Goal: Transaction & Acquisition: Purchase product/service

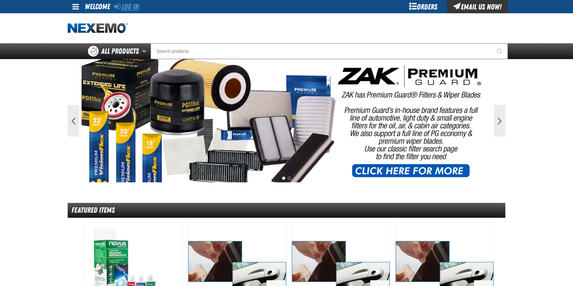
click at [124, 9] on link "Log In" at bounding box center [126, 6] width 25 height 9
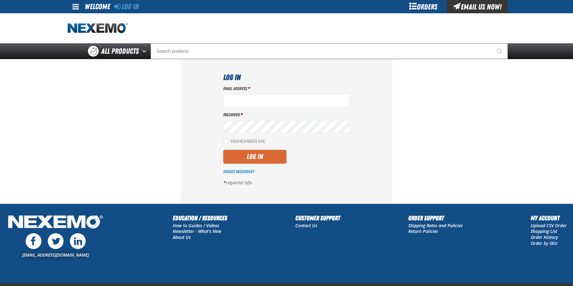
type input "[EMAIL_ADDRESS][DOMAIN_NAME]"
click at [239, 158] on button "Log In" at bounding box center [254, 157] width 63 height 14
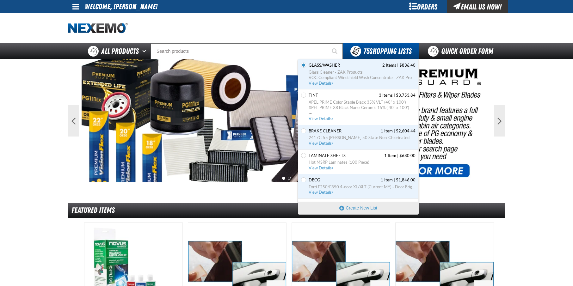
click at [333, 158] on span "LAMINATE SHEETS" at bounding box center [327, 156] width 37 height 6
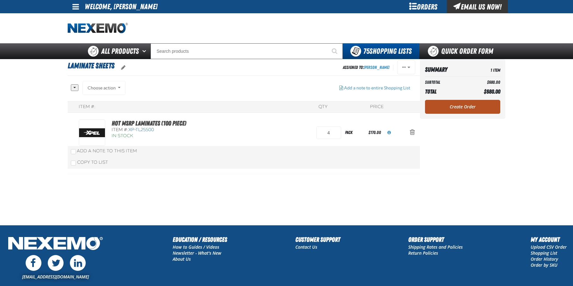
click at [476, 107] on link "Create Order" at bounding box center [462, 107] width 75 height 14
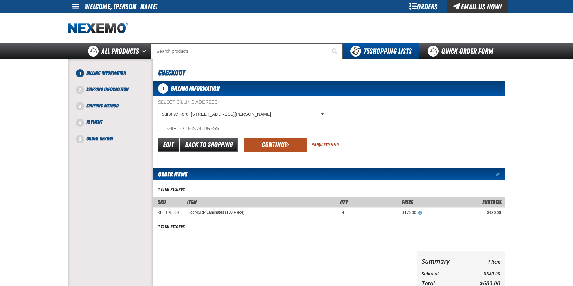
click at [262, 145] on button "Continue" at bounding box center [275, 145] width 63 height 14
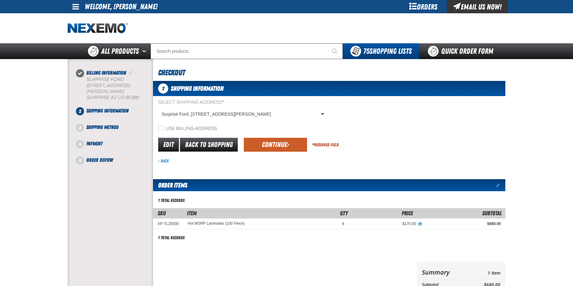
click at [262, 145] on button "Continue" at bounding box center [275, 145] width 63 height 14
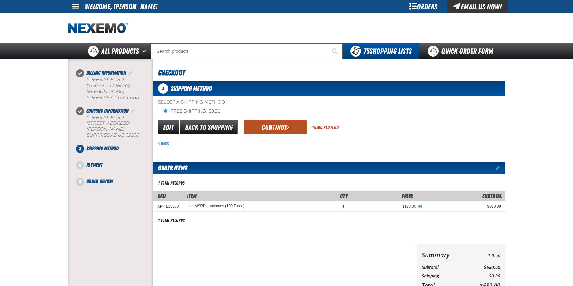
click at [265, 130] on button "Continue" at bounding box center [275, 127] width 63 height 14
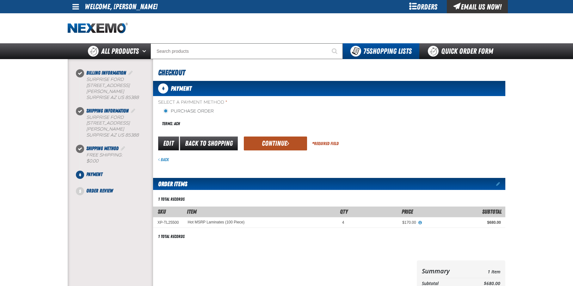
click at [274, 144] on button "Continue" at bounding box center [275, 144] width 63 height 14
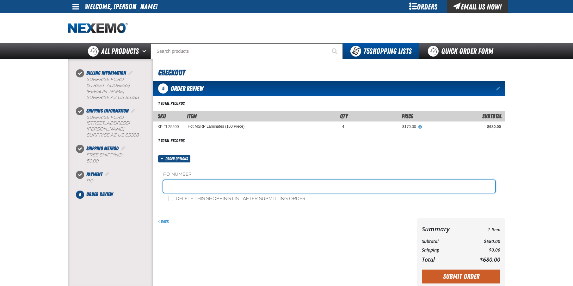
click at [222, 184] on input "text" at bounding box center [329, 186] width 332 height 13
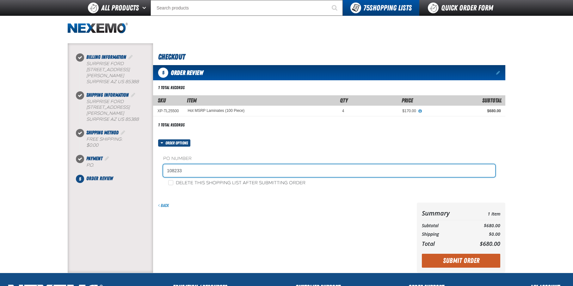
scroll to position [108, 0]
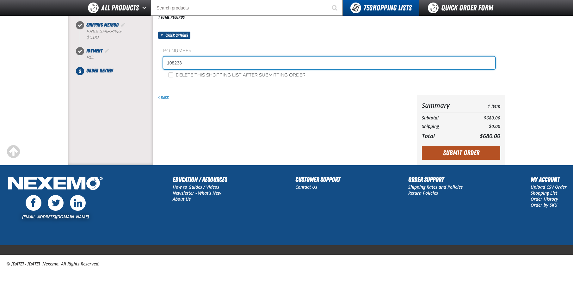
type input "108233"
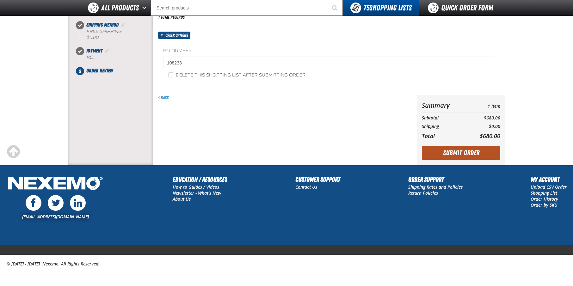
click at [451, 156] on button "Submit Order" at bounding box center [461, 153] width 78 height 14
